Goal: Task Accomplishment & Management: Manage account settings

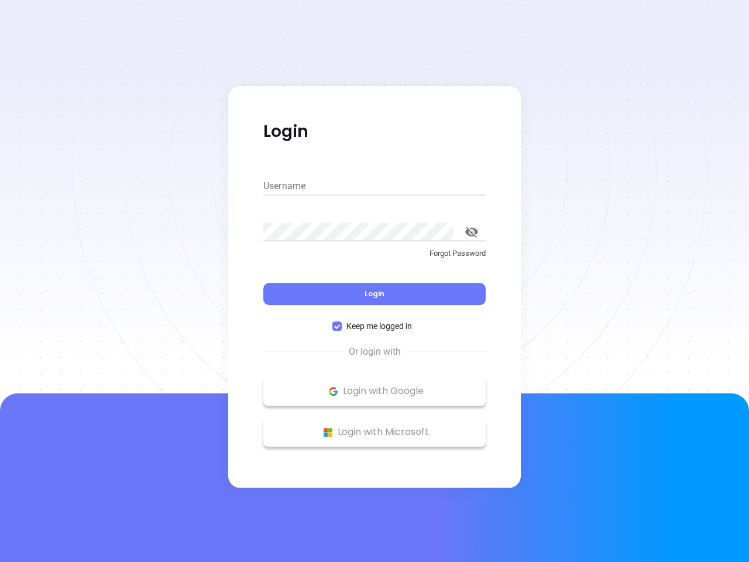
click at [375, 281] on div "Login" at bounding box center [374, 287] width 222 height 36
click at [375, 186] on input "Username" at bounding box center [374, 186] width 222 height 19
click at [472, 232] on icon "toggle password visibility" at bounding box center [471, 232] width 13 height 11
click at [375, 294] on span "Login" at bounding box center [375, 294] width 20 height 10
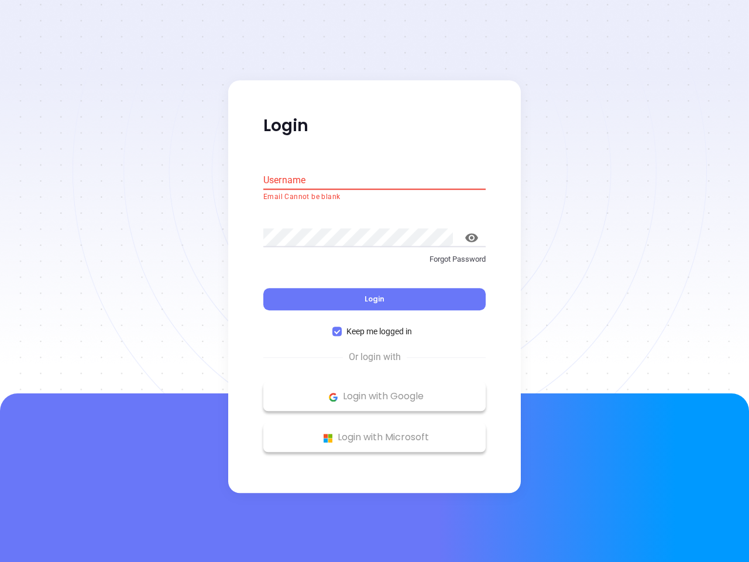
click at [375, 326] on span "Keep me logged in" at bounding box center [379, 331] width 75 height 13
click at [342, 327] on input "Keep me logged in" at bounding box center [336, 331] width 9 height 9
checkbox input "false"
click at [375, 391] on p "Login with Google" at bounding box center [374, 397] width 211 height 18
click at [375, 432] on p "Login with Microsoft" at bounding box center [374, 438] width 211 height 18
